Goal: Task Accomplishment & Management: Manage account settings

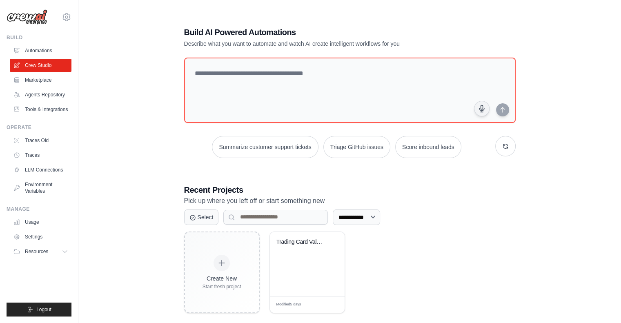
scroll to position [16, 0]
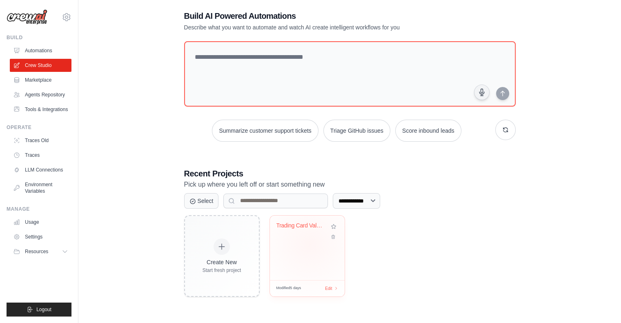
click at [309, 244] on div "Trading Card Value Tracker & ML Pre..." at bounding box center [307, 248] width 75 height 65
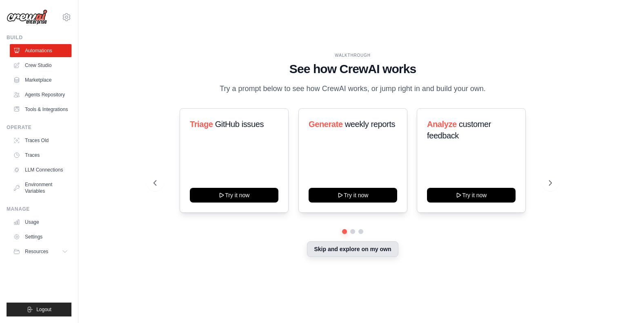
click at [357, 248] on button "Skip and explore on my own" at bounding box center [352, 249] width 91 height 16
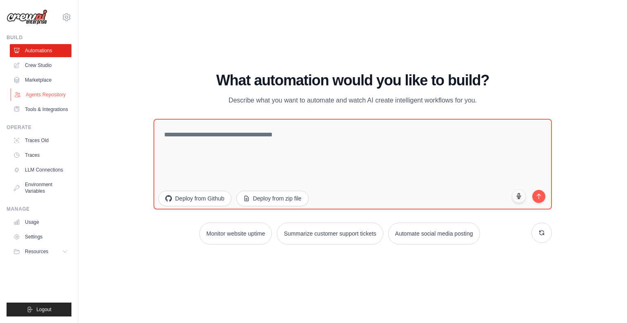
click at [51, 95] on link "Agents Repository" at bounding box center [42, 94] width 62 height 13
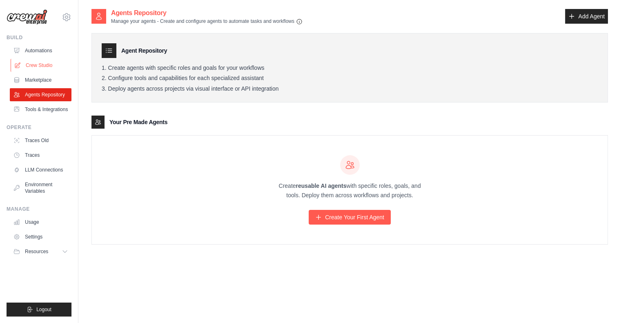
click at [44, 67] on link "Crew Studio" at bounding box center [42, 65] width 62 height 13
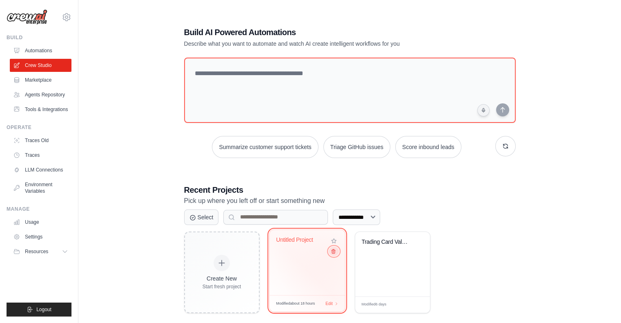
click at [334, 255] on button at bounding box center [334, 251] width 10 height 9
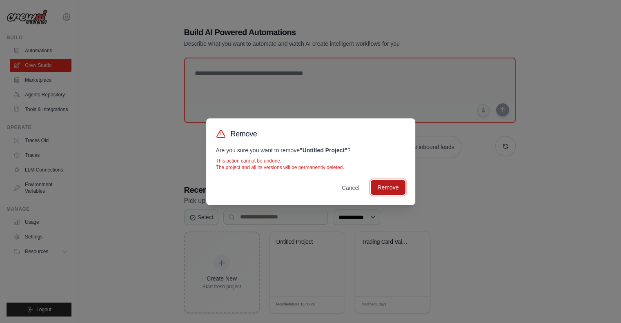
click at [388, 185] on button "Remove" at bounding box center [388, 187] width 34 height 15
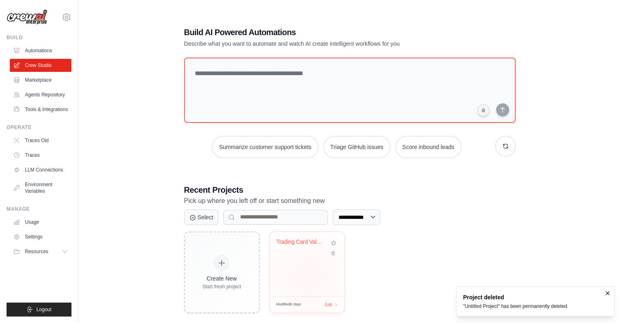
click at [308, 275] on div "Trading Card Value Tracker & ML Pre..." at bounding box center [307, 264] width 75 height 65
click at [329, 305] on span "Edit" at bounding box center [329, 304] width 8 height 7
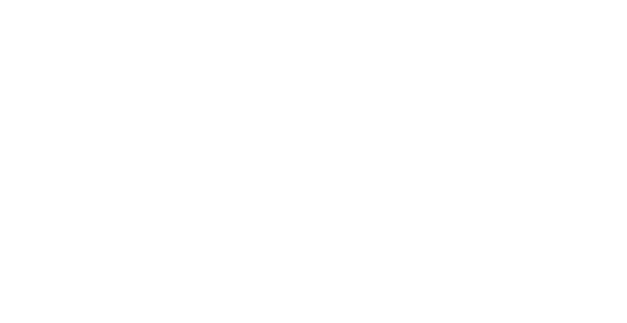
click at [328, 0] on html at bounding box center [313, 0] width 627 height 0
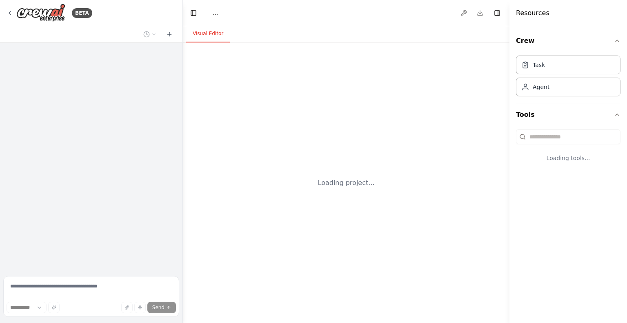
select select "****"
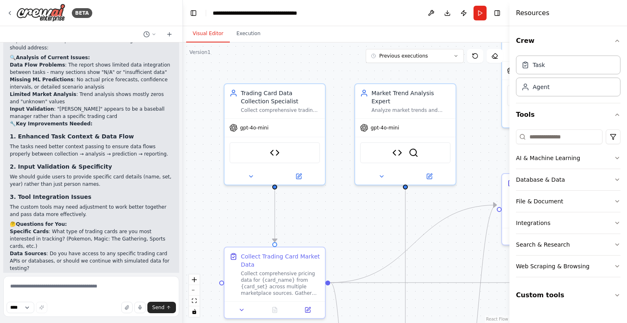
scroll to position [2073, 0]
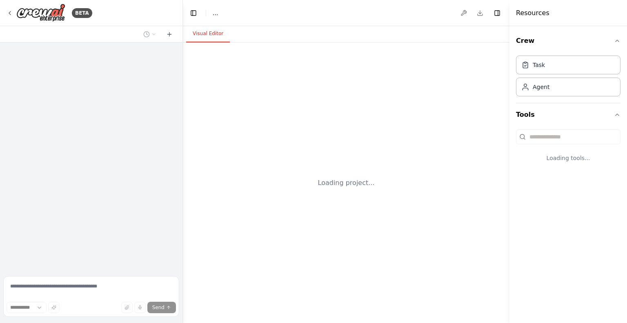
select select "****"
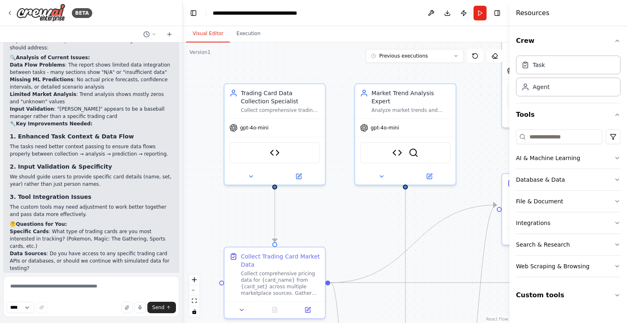
scroll to position [2073, 0]
click at [559, 94] on div "Agent" at bounding box center [568, 86] width 105 height 19
click at [298, 134] on div "gpt-4o-mini" at bounding box center [275, 126] width 100 height 18
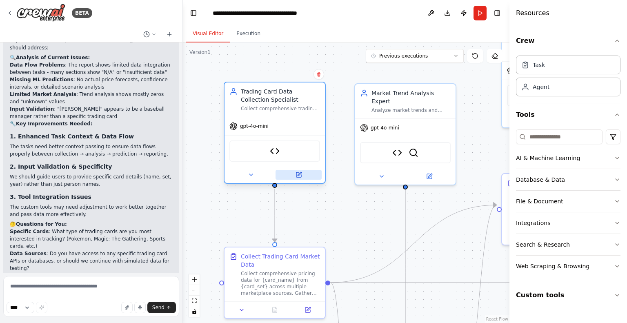
click at [299, 175] on icon at bounding box center [298, 174] width 5 height 5
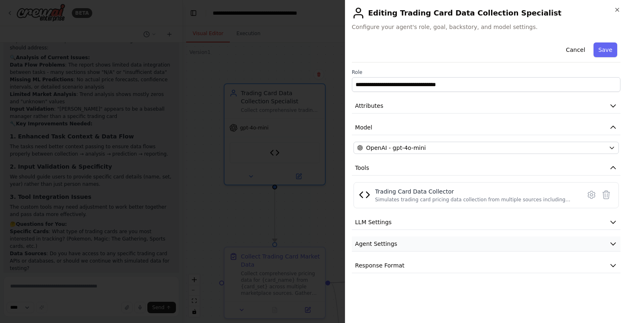
click at [611, 243] on icon "button" at bounding box center [613, 244] width 5 height 2
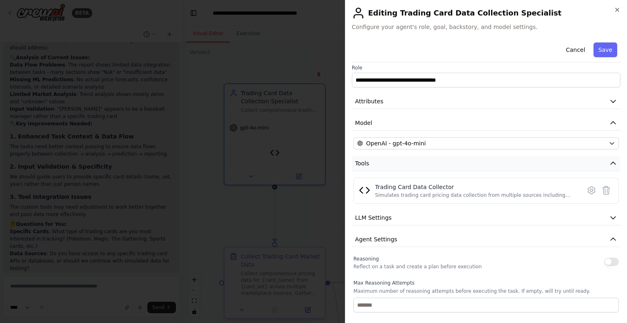
scroll to position [0, 0]
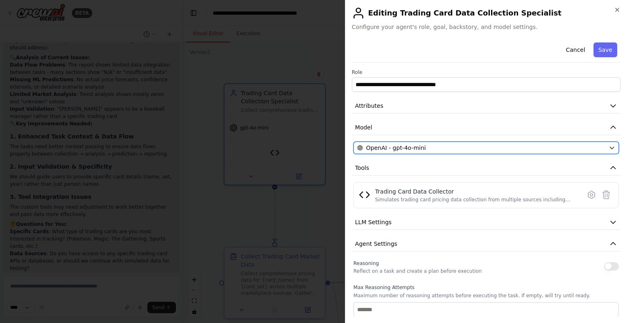
click at [609, 147] on icon "button" at bounding box center [612, 148] width 7 height 7
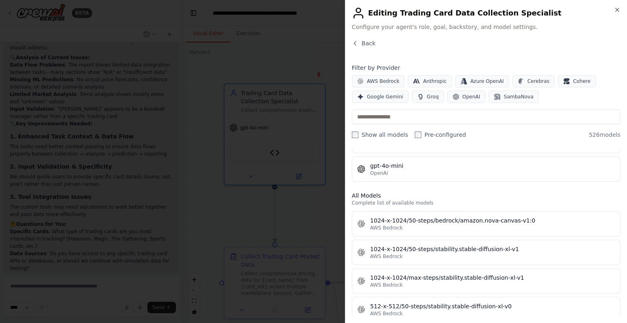
scroll to position [204, 0]
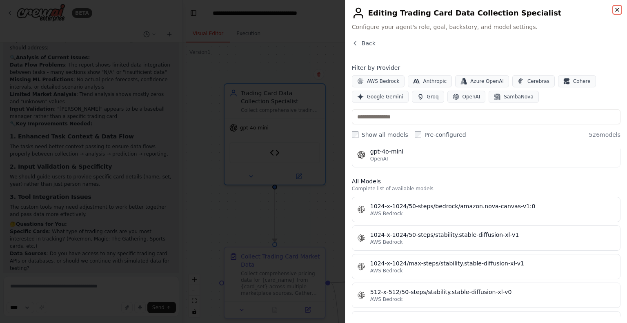
click at [615, 9] on icon "button" at bounding box center [617, 10] width 7 height 7
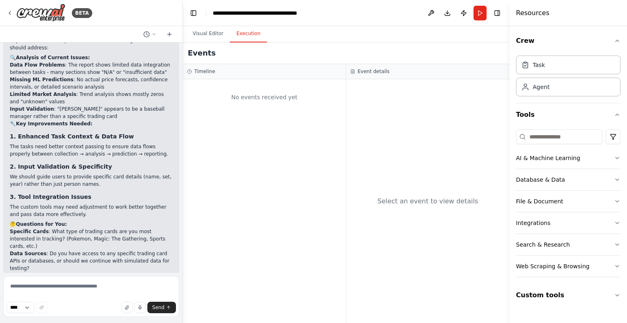
click at [246, 36] on button "Execution" at bounding box center [248, 33] width 37 height 17
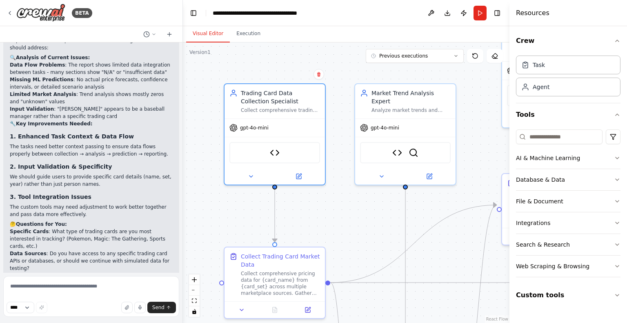
click at [210, 34] on button "Visual Editor" at bounding box center [208, 33] width 44 height 17
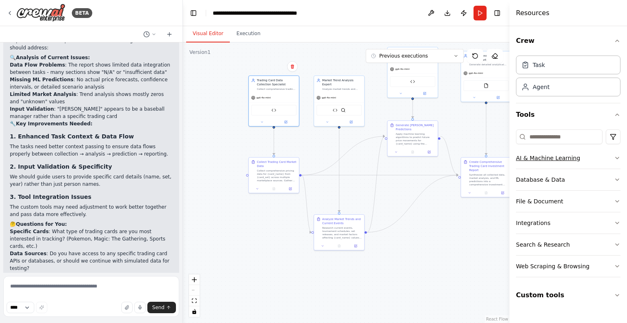
click at [617, 157] on icon "button" at bounding box center [617, 158] width 7 height 7
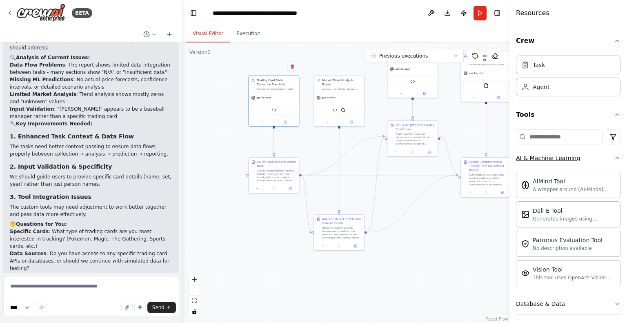
click at [614, 155] on icon "button" at bounding box center [617, 158] width 7 height 7
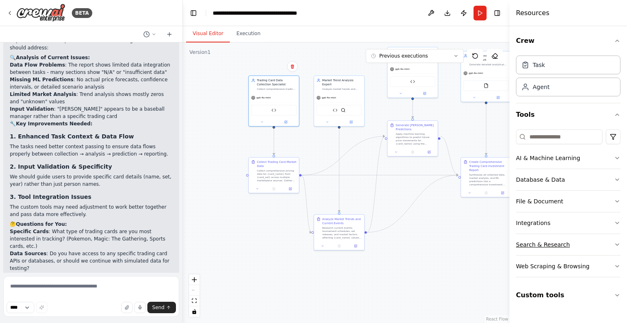
click at [617, 243] on icon "button" at bounding box center [617, 244] width 7 height 7
click at [614, 241] on icon "button" at bounding box center [617, 244] width 7 height 7
click at [617, 223] on icon "button" at bounding box center [617, 223] width 7 height 7
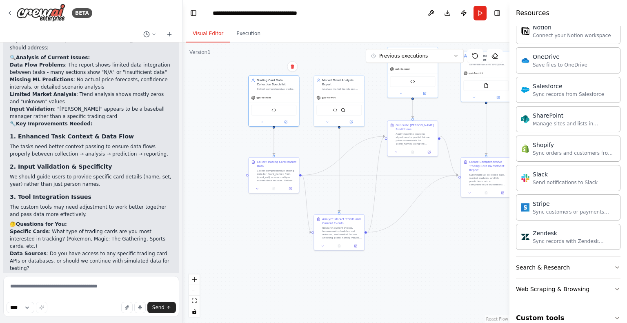
scroll to position [639, 0]
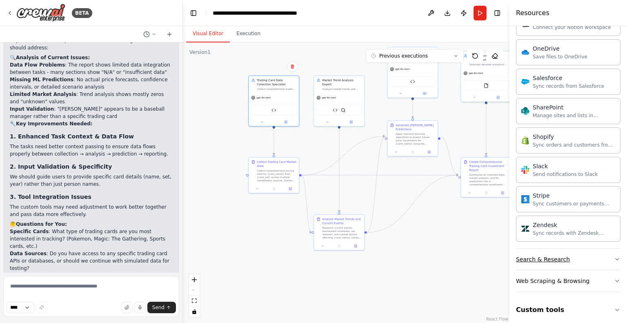
click at [614, 256] on icon "button" at bounding box center [617, 259] width 7 height 7
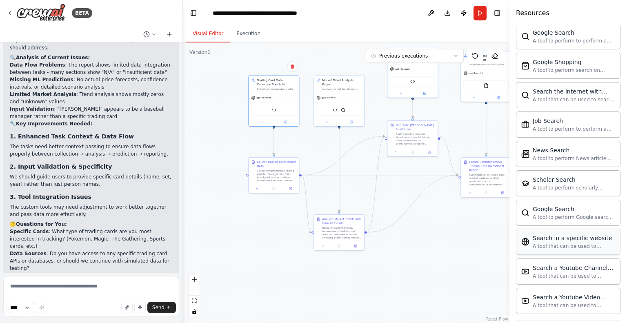
scroll to position [1055, 0]
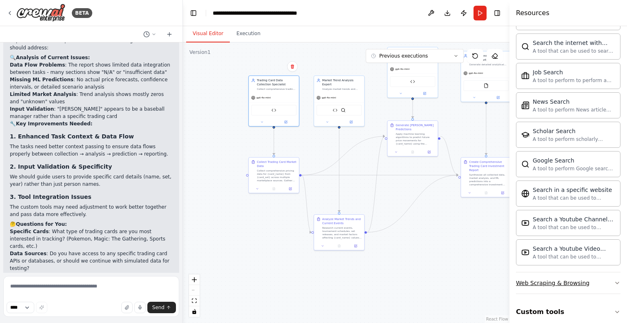
click at [614, 280] on icon "button" at bounding box center [617, 283] width 7 height 7
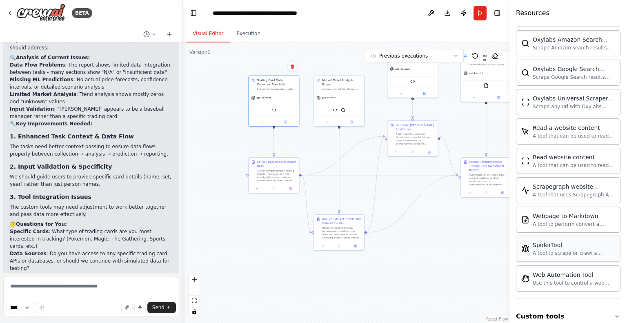
scroll to position [1500, 0]
click at [616, 314] on icon "button" at bounding box center [617, 315] width 3 height 2
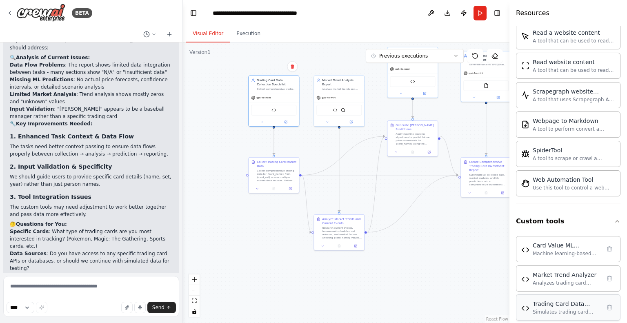
scroll to position [1594, 0]
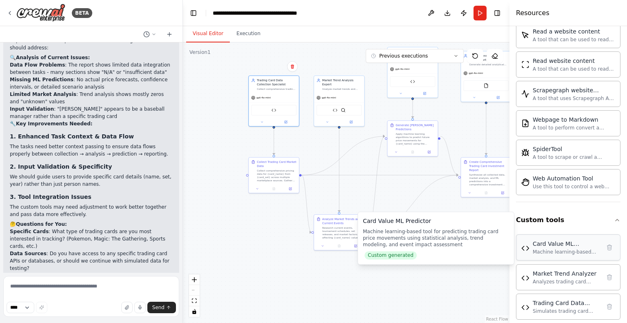
click at [567, 249] on div "Machine learning-based tool for predicting trading card price movements using s…" at bounding box center [567, 252] width 68 height 7
click at [526, 244] on div "Card Value ML Predictor Machine learning-based tool for predicting trading card…" at bounding box center [569, 248] width 94 height 16
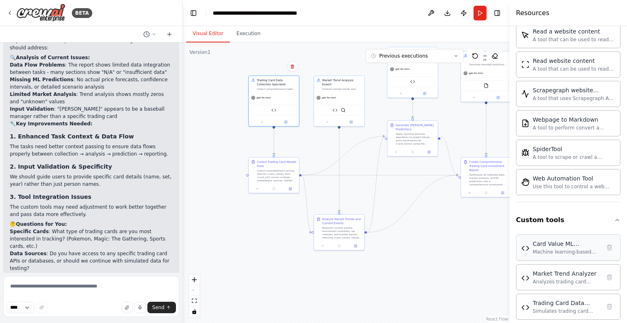
click at [559, 240] on div "Card Value ML Predictor Machine learning-based tool for predicting trading card…" at bounding box center [567, 248] width 68 height 16
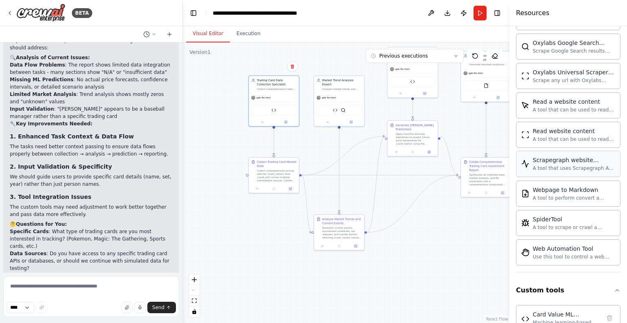
scroll to position [1513, 0]
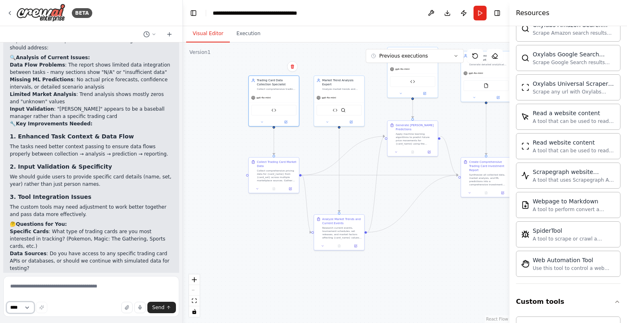
click at [30, 307] on select "****" at bounding box center [21, 307] width 28 height 11
click at [82, 300] on textarea at bounding box center [91, 296] width 176 height 41
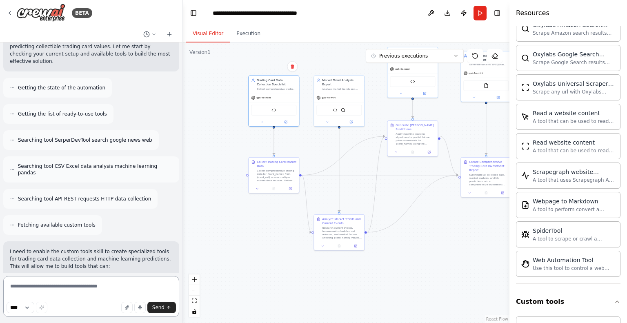
scroll to position [0, 0]
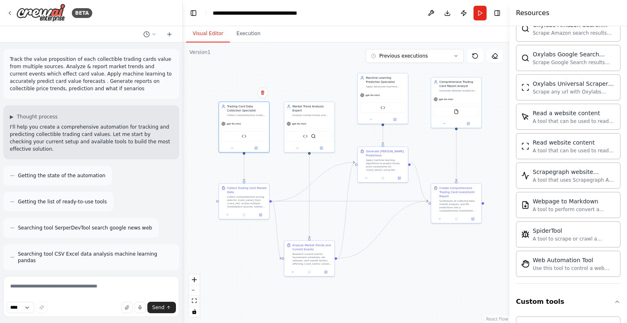
drag, startPoint x: 451, startPoint y: 222, endPoint x: 402, endPoint y: 218, distance: 48.7
click at [402, 218] on div ".deletable-edge-delete-btn { width: 20px; height: 20px; border: 0px solid #ffff…" at bounding box center [346, 182] width 327 height 281
click at [456, 54] on icon at bounding box center [456, 55] width 5 height 5
click at [312, 65] on div ".deletable-edge-delete-btn { width: 20px; height: 20px; border: 0px solid #ffff…" at bounding box center [346, 182] width 327 height 281
click at [309, 67] on div ".deletable-edge-delete-btn { width: 20px; height: 20px; border: 0px solid #ffff…" at bounding box center [346, 182] width 327 height 281
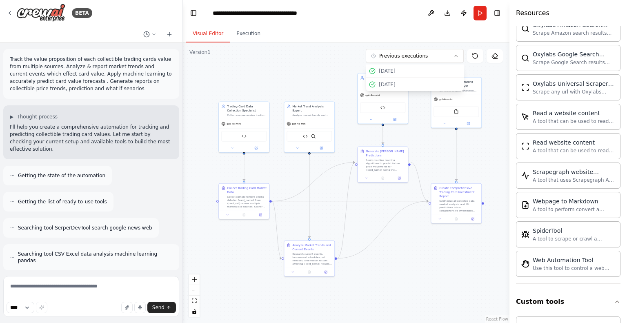
click at [288, 80] on div ".deletable-edge-delete-btn { width: 20px; height: 20px; border: 0px solid #ffff…" at bounding box center [346, 182] width 327 height 281
click at [455, 57] on icon at bounding box center [456, 55] width 5 height 5
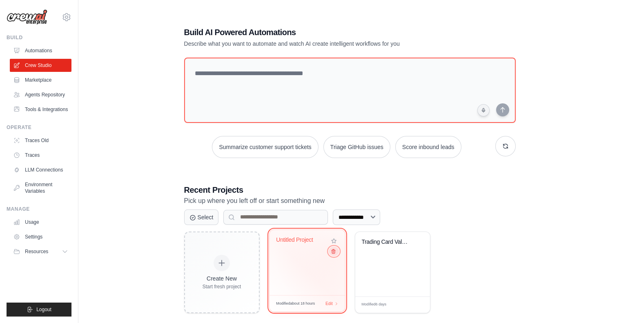
click at [335, 254] on icon at bounding box center [332, 250] width 5 height 5
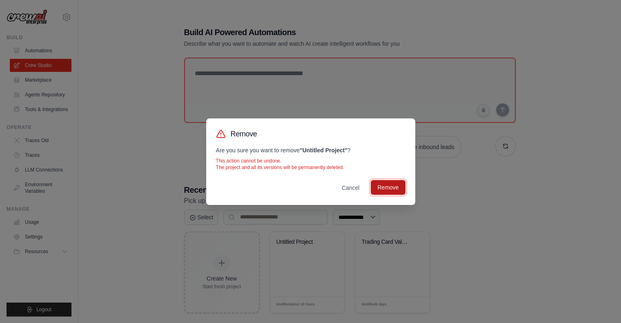
click at [384, 189] on button "Remove" at bounding box center [388, 187] width 34 height 15
click at [389, 186] on button "Remove" at bounding box center [388, 187] width 34 height 15
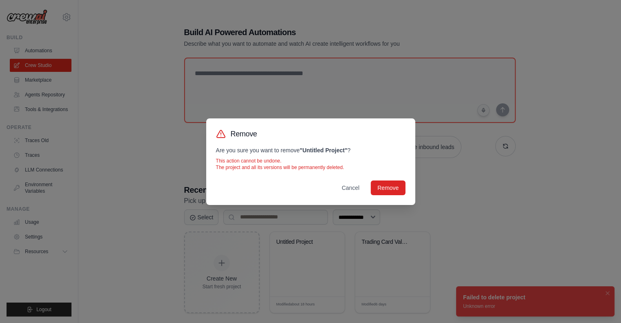
click at [489, 199] on div "Remove Are you sure you want to remove " Untitled Project " ? This action canno…" at bounding box center [310, 161] width 621 height 323
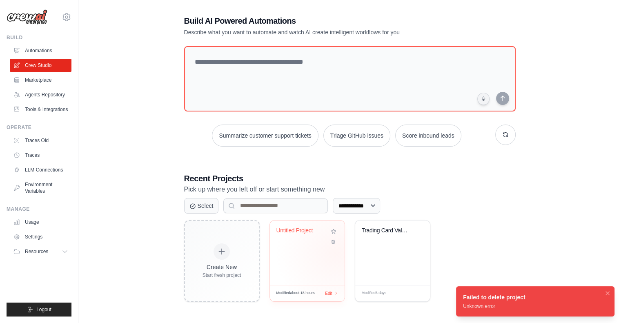
scroll to position [16, 0]
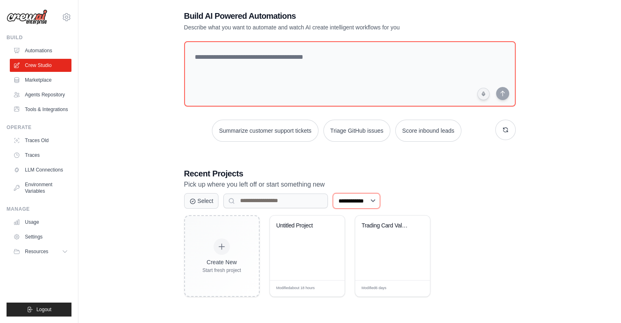
click at [380, 199] on select "**********" at bounding box center [356, 201] width 47 height 16
click at [210, 201] on button "Select" at bounding box center [201, 201] width 35 height 16
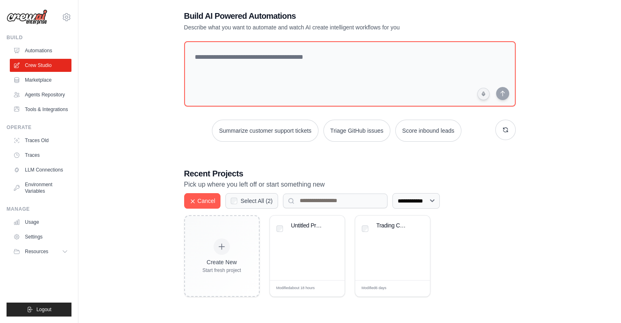
click at [261, 202] on label "Select All ( 2 )" at bounding box center [257, 201] width 32 height 8
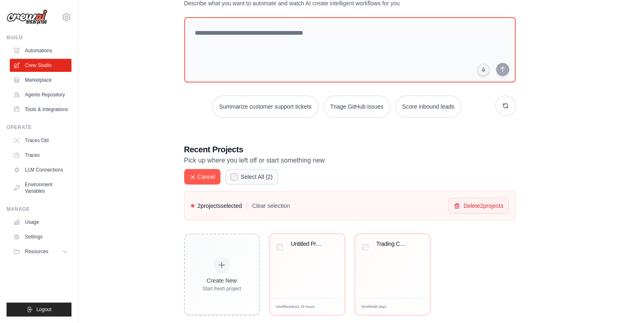
scroll to position [47, 0]
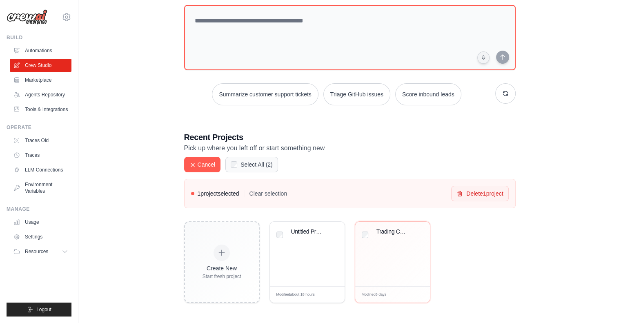
click at [297, 167] on div "Cancel Select All ( 2 )" at bounding box center [350, 165] width 332 height 16
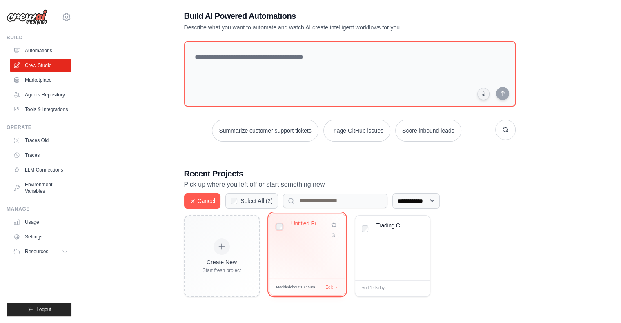
scroll to position [11, 0]
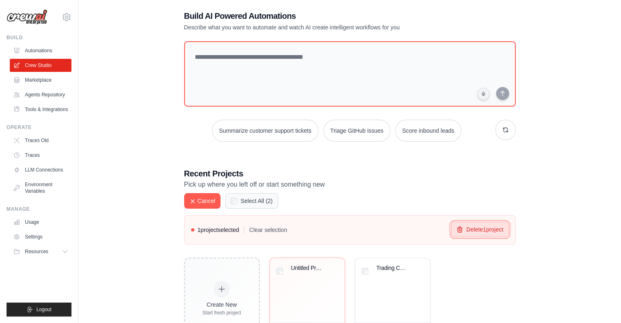
click at [487, 229] on button "Delete 1 project" at bounding box center [479, 230] width 57 height 16
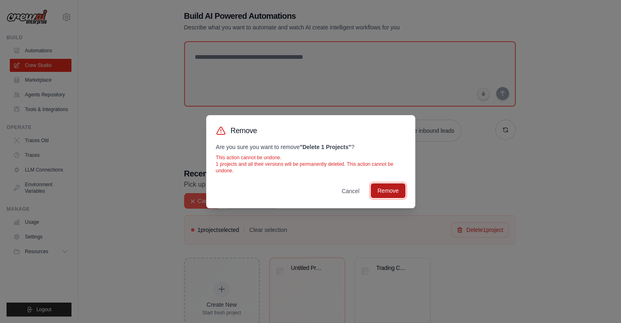
click at [389, 186] on button "Remove" at bounding box center [388, 190] width 34 height 15
click at [395, 191] on button "Remove" at bounding box center [388, 190] width 34 height 15
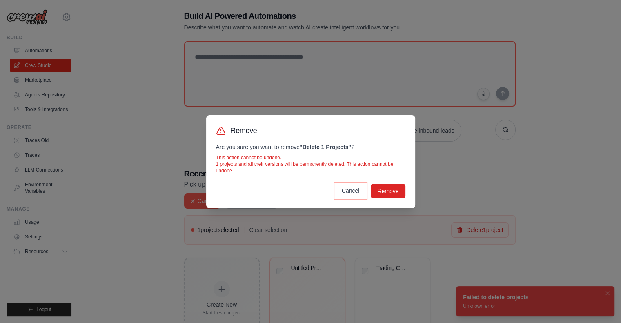
click at [360, 191] on button "Cancel" at bounding box center [350, 190] width 31 height 15
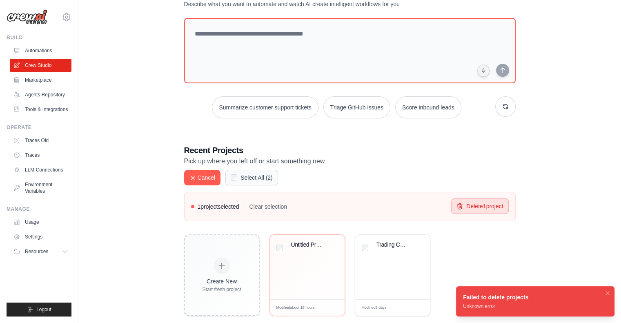
scroll to position [47, 0]
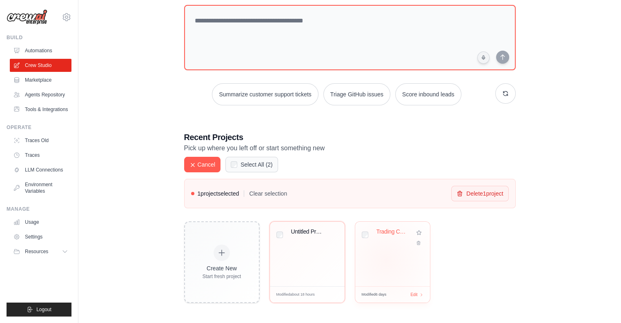
click at [386, 260] on div "Trading Card Value Tracker & ML Pre..." at bounding box center [392, 254] width 75 height 65
click at [498, 191] on button "Delete 2 project s" at bounding box center [478, 193] width 60 height 16
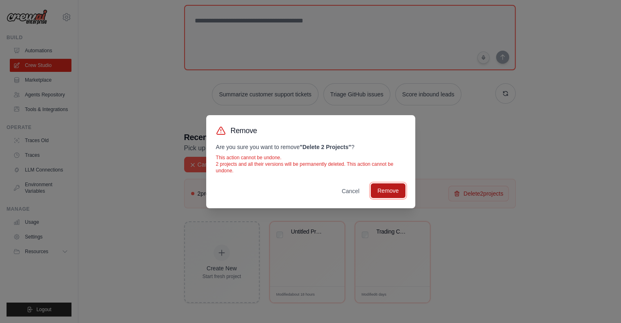
click at [397, 190] on button "Remove" at bounding box center [388, 190] width 34 height 15
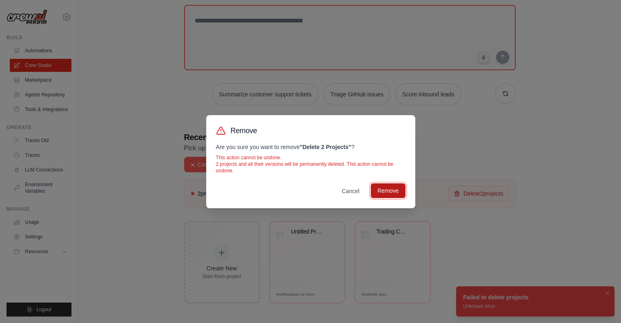
click at [395, 194] on button "Remove" at bounding box center [388, 190] width 34 height 15
click at [346, 192] on button "Cancel" at bounding box center [350, 190] width 31 height 15
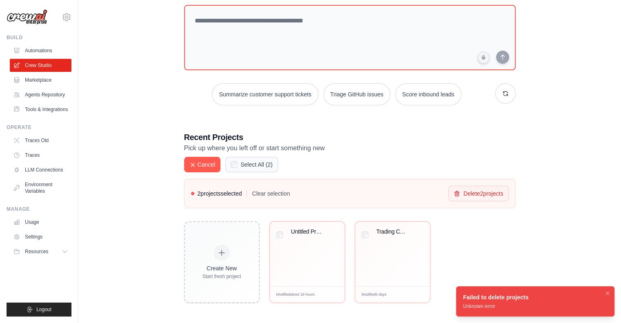
click at [570, 247] on div "Build AI Powered Automations Describe what you want to automate and watch AI cr…" at bounding box center [349, 138] width 517 height 355
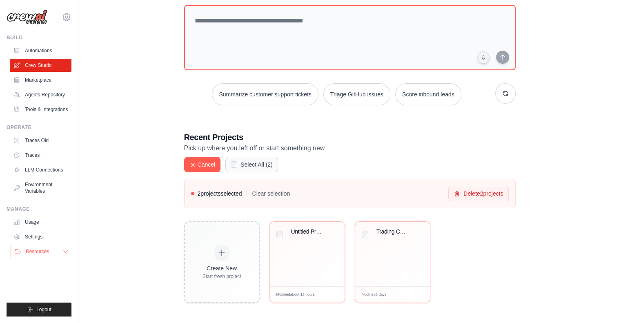
click at [65, 251] on icon at bounding box center [65, 251] width 7 height 7
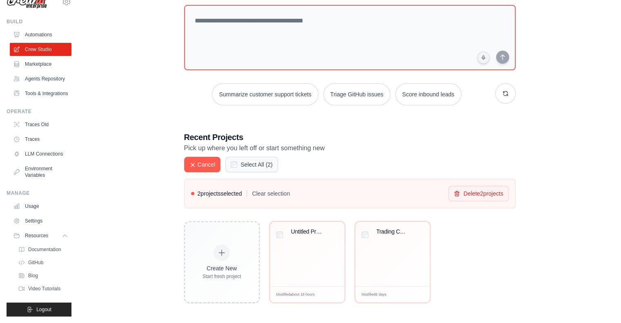
scroll to position [35, 0]
click at [40, 245] on link "Documentation" at bounding box center [44, 249] width 57 height 11
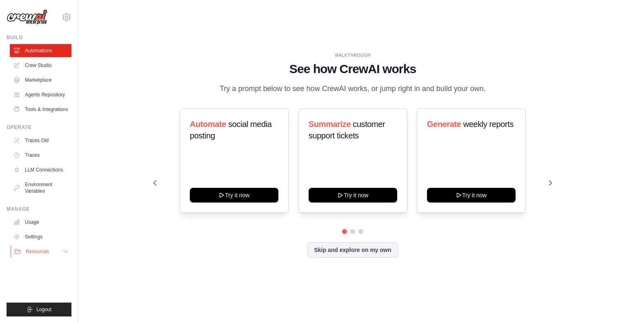
click at [64, 252] on icon at bounding box center [65, 251] width 7 height 7
click at [47, 269] on span "Documentation" at bounding box center [45, 265] width 33 height 7
